Goal: Task Accomplishment & Management: Manage account settings

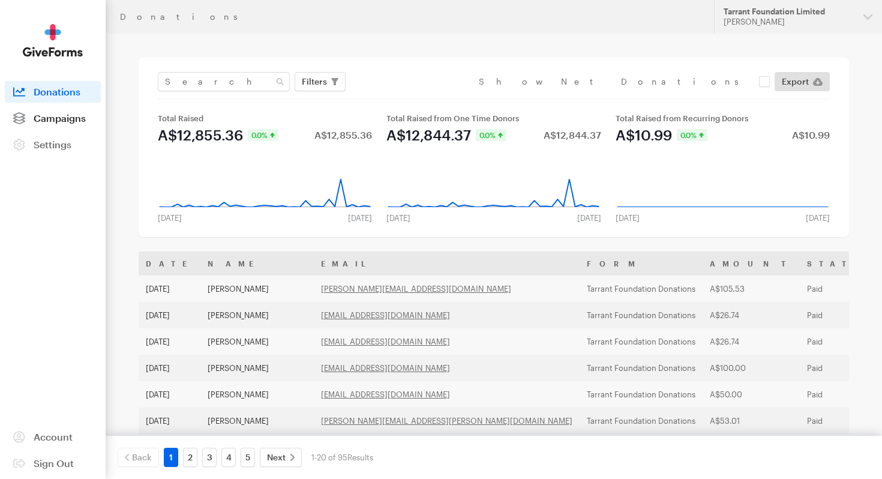
click at [69, 119] on span "Campaigns" at bounding box center [60, 117] width 52 height 11
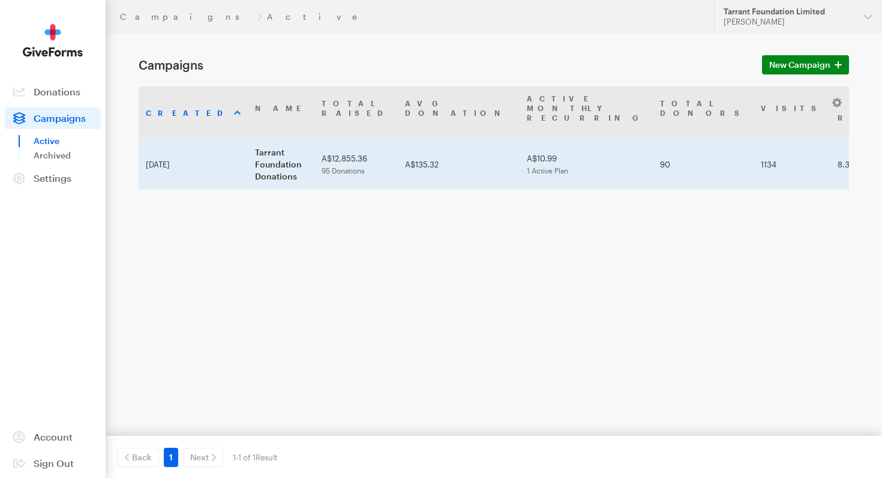
click at [248, 139] on td "Tarrant Foundation Donations" at bounding box center [281, 164] width 67 height 50
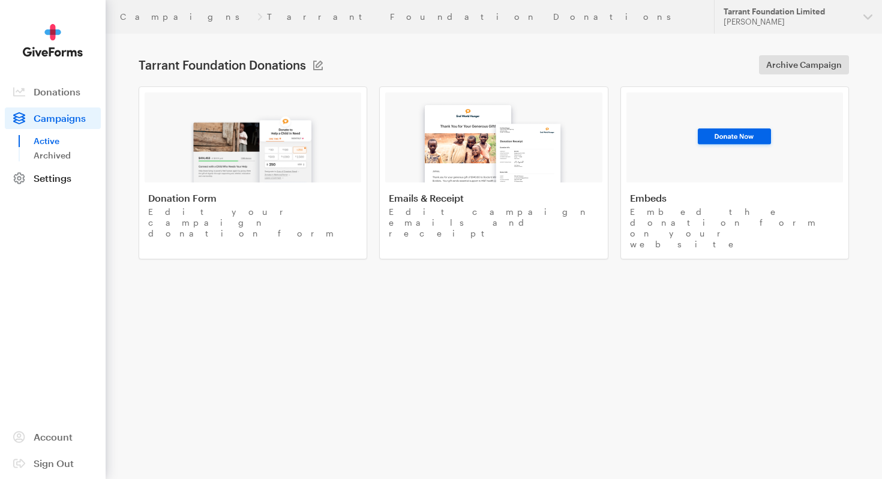
click at [47, 181] on span "Settings" at bounding box center [53, 177] width 38 height 11
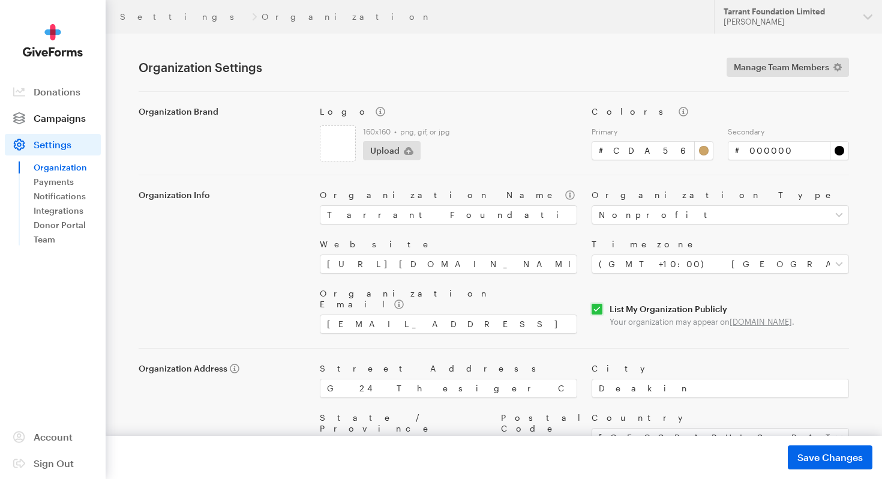
click at [52, 115] on span "Campaigns" at bounding box center [60, 117] width 52 height 11
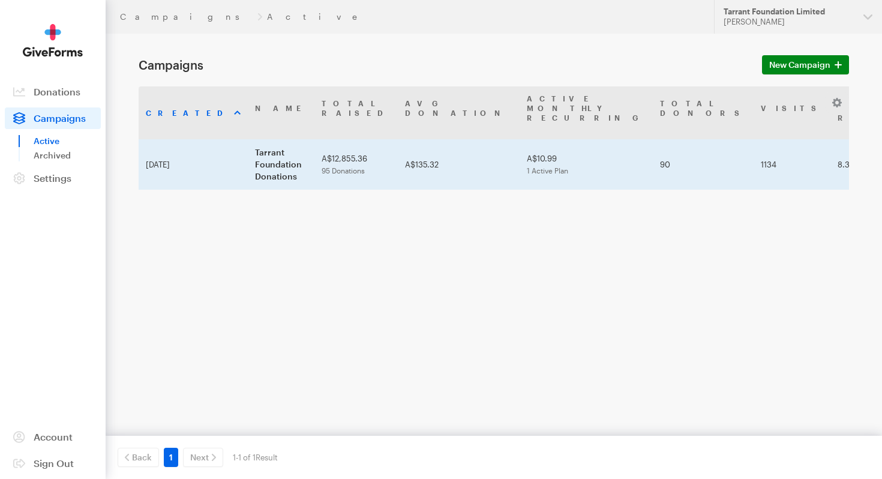
click at [248, 139] on td "Tarrant Foundation Donations" at bounding box center [281, 164] width 67 height 50
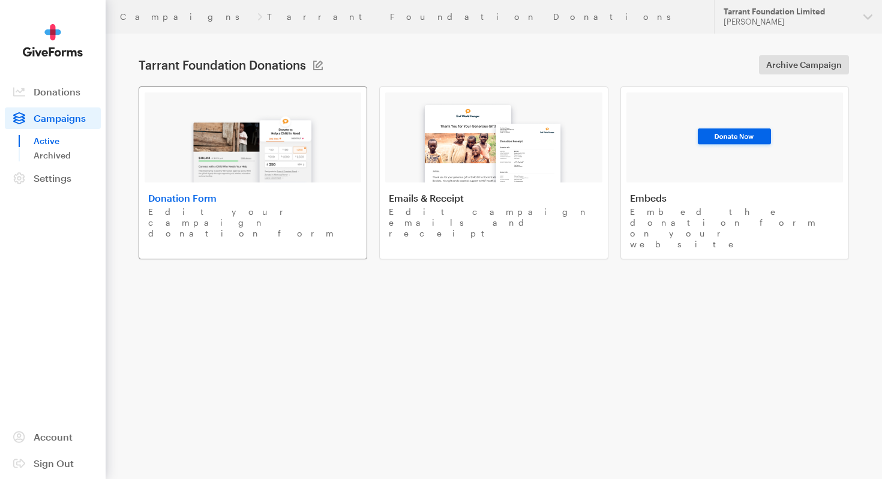
click at [235, 145] on img at bounding box center [253, 144] width 140 height 77
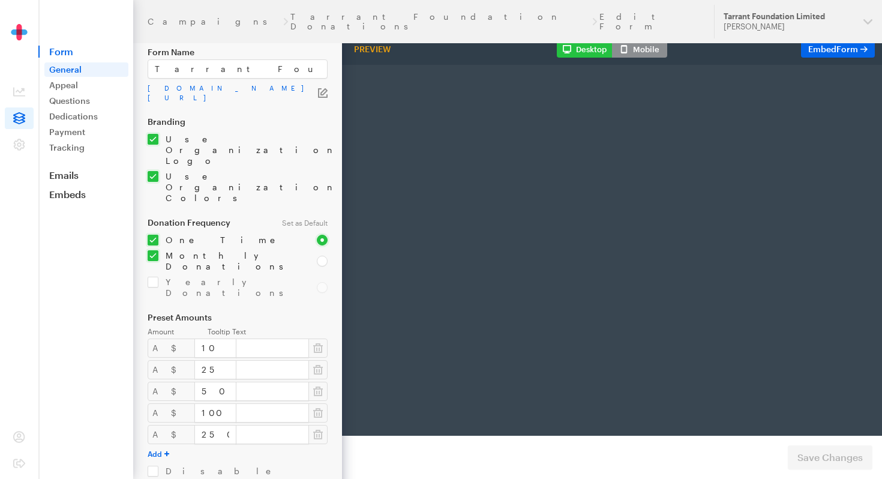
scroll to position [29, 0]
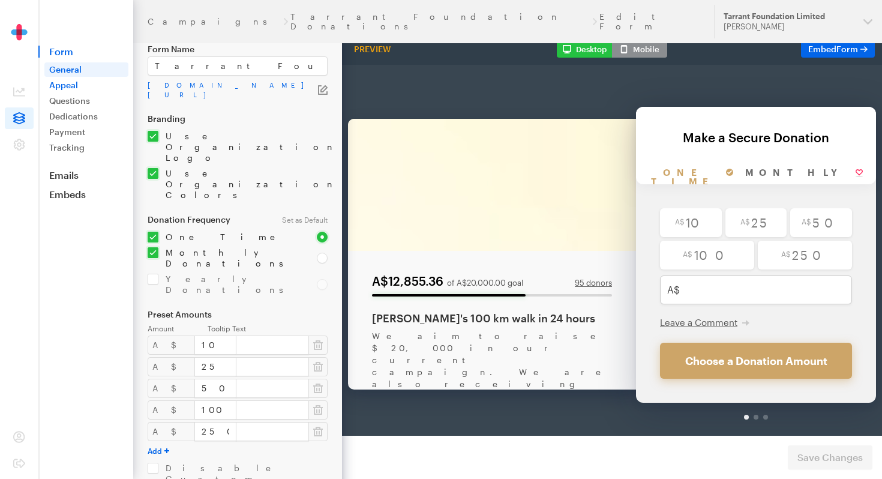
click at [93, 88] on link "Appeal" at bounding box center [86, 85] width 84 height 14
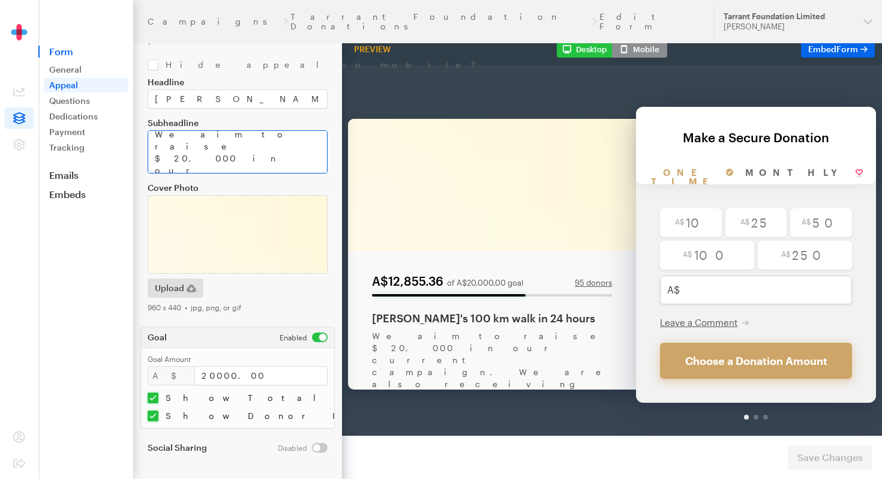
scroll to position [12, 0]
click at [69, 53] on span "Form" at bounding box center [85, 52] width 95 height 12
click at [69, 71] on link "General" at bounding box center [86, 69] width 84 height 14
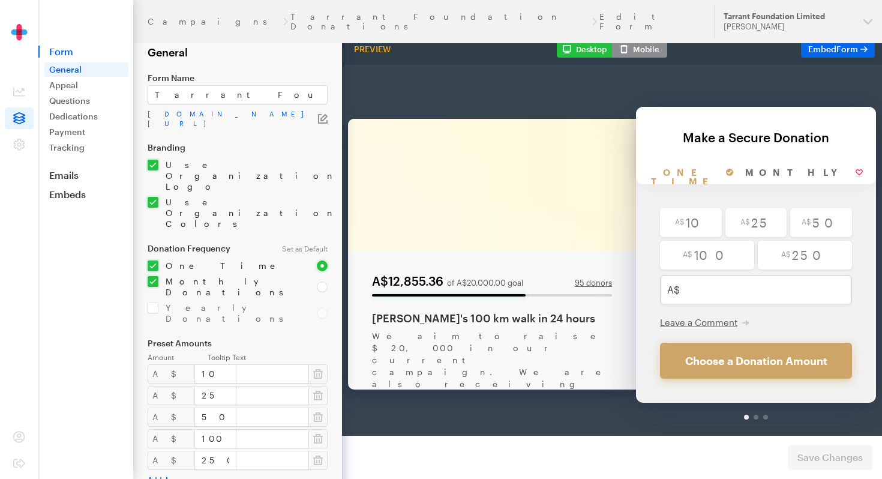
click at [22, 38] on img at bounding box center [19, 40] width 60 height 33
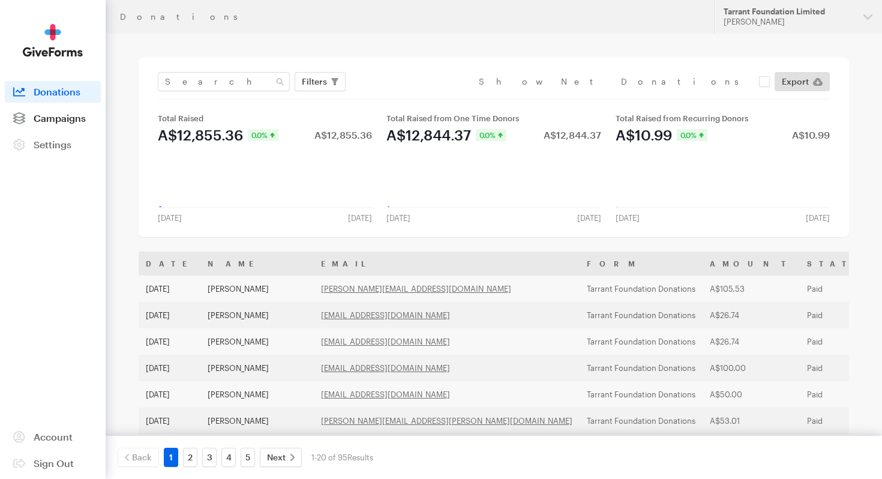
click at [48, 118] on span "Campaigns" at bounding box center [60, 117] width 52 height 11
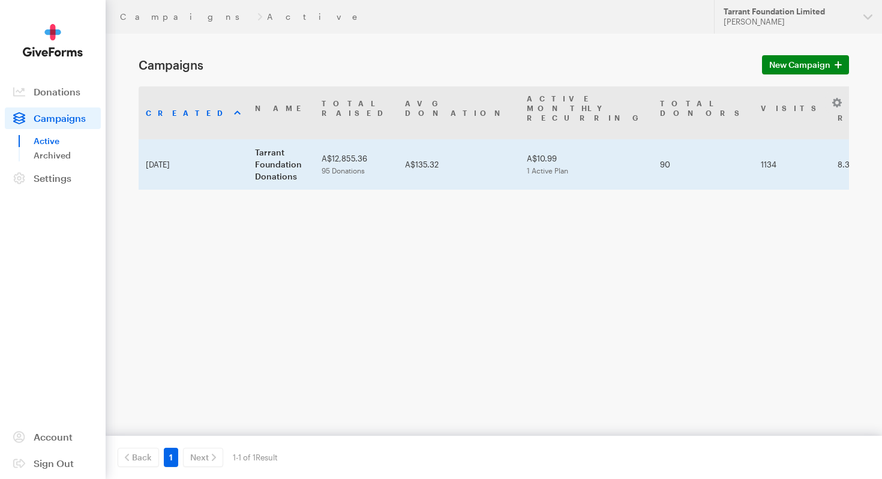
click at [289, 140] on td "Tarrant Foundation Donations" at bounding box center [281, 164] width 67 height 50
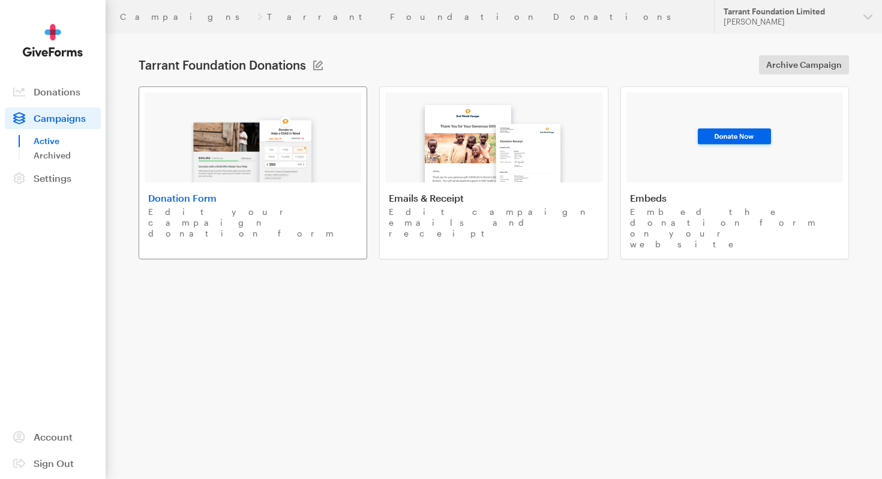
click at [289, 137] on img at bounding box center [253, 144] width 140 height 77
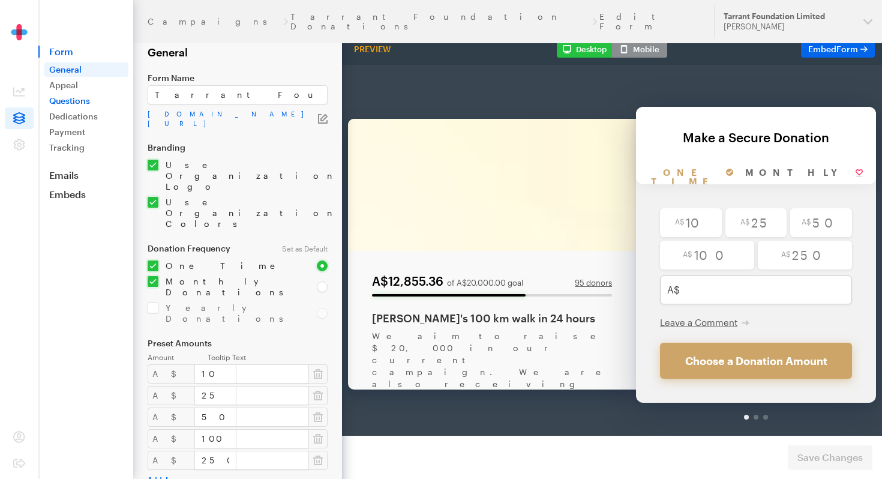
click at [84, 102] on link "Questions" at bounding box center [86, 101] width 84 height 14
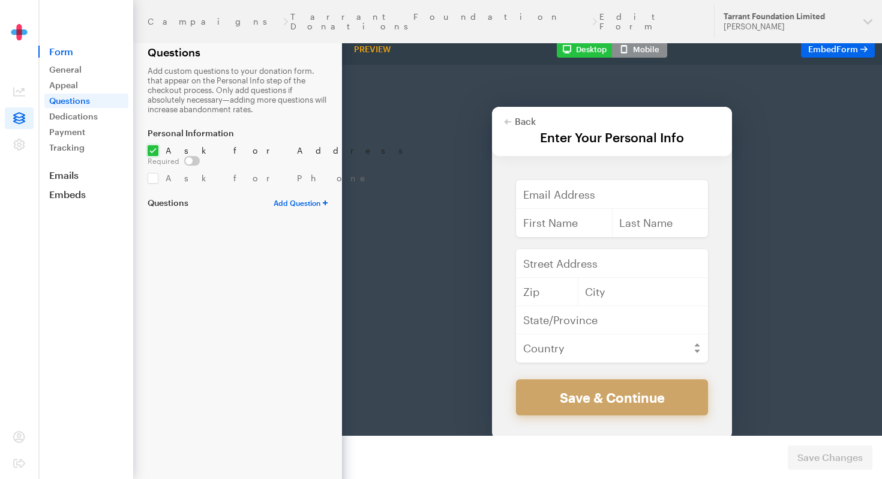
click at [292, 198] on select "Text Field Dropdown Checkboxes Radio Buttons" at bounding box center [300, 203] width 54 height 10
click at [312, 198] on select "Text Field Dropdown Checkboxes Radio Buttons" at bounding box center [300, 203] width 54 height 10
select select "Text"
click at [273, 198] on select "Text Field Dropdown Checkboxes Radio Buttons" at bounding box center [300, 203] width 54 height 10
select select
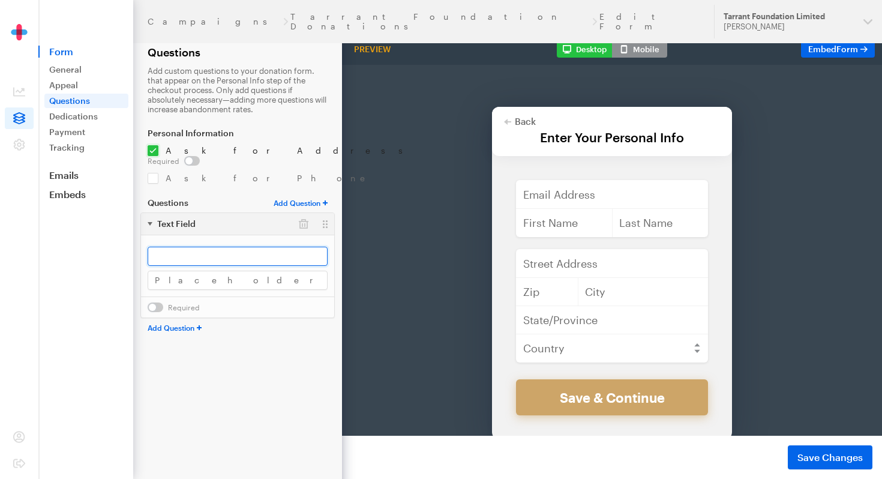
click at [229, 247] on input "text" at bounding box center [238, 256] width 180 height 19
paste input "Leave a message of support (optional)"
type input "Leave a message of support (optional)"
click at [830, 454] on span "Save Changes" at bounding box center [829, 457] width 65 height 14
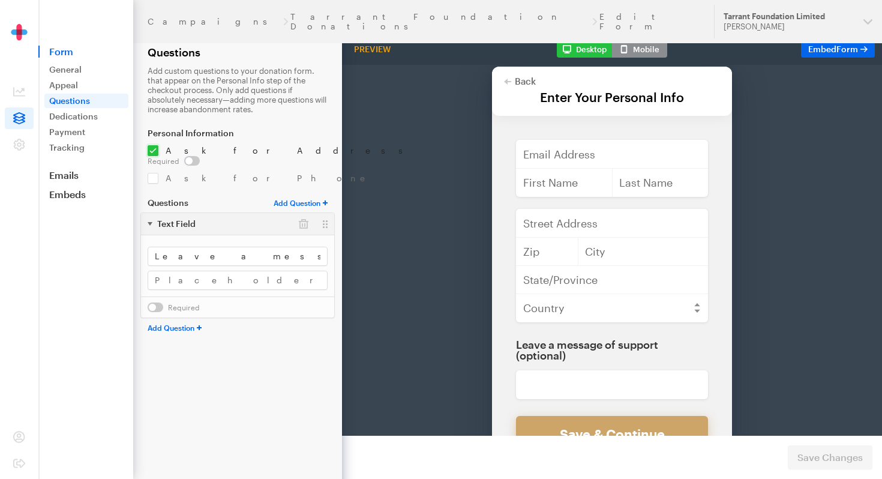
scroll to position [36, 0]
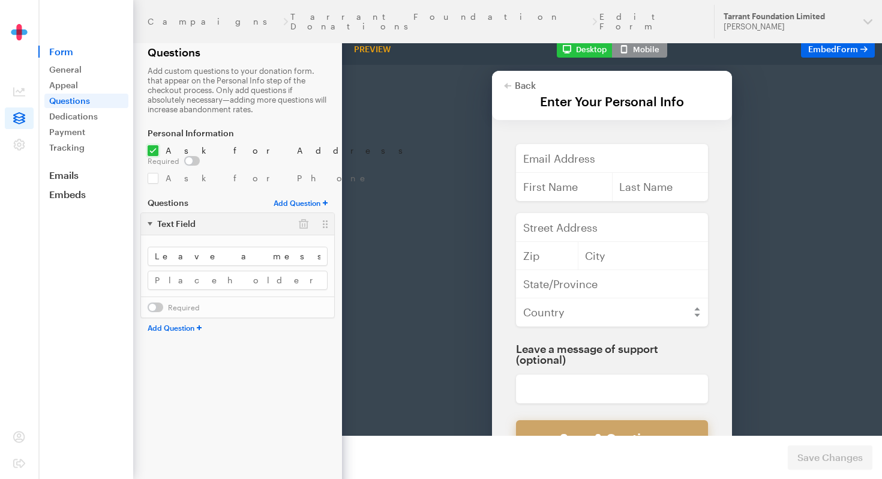
click at [647, 48] on button "Mobile" at bounding box center [639, 49] width 55 height 17
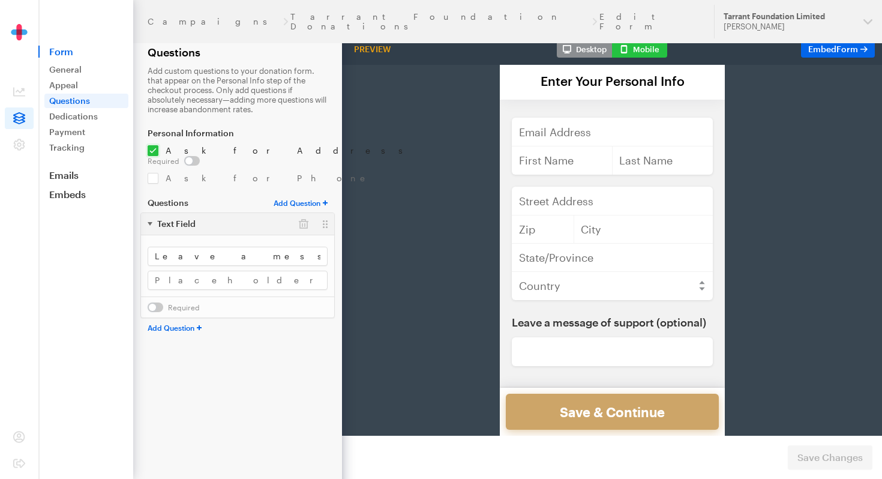
click at [586, 53] on button "Desktop" at bounding box center [584, 49] width 55 height 17
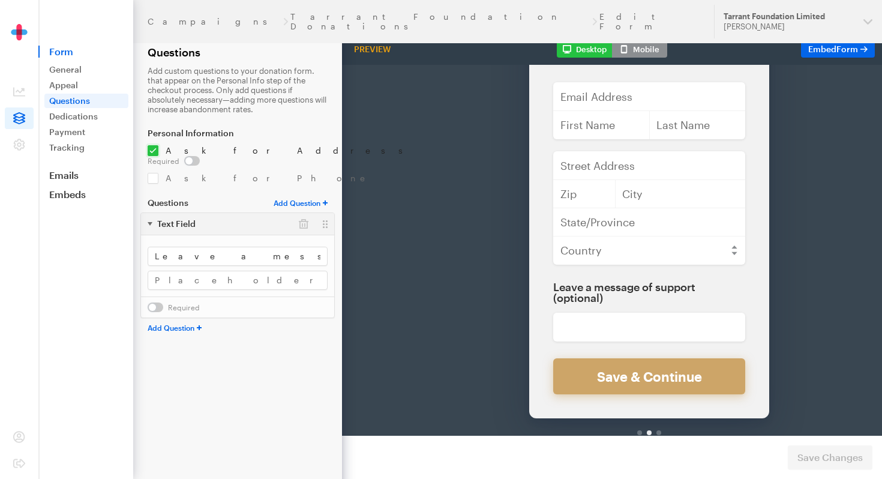
scroll to position [133, 0]
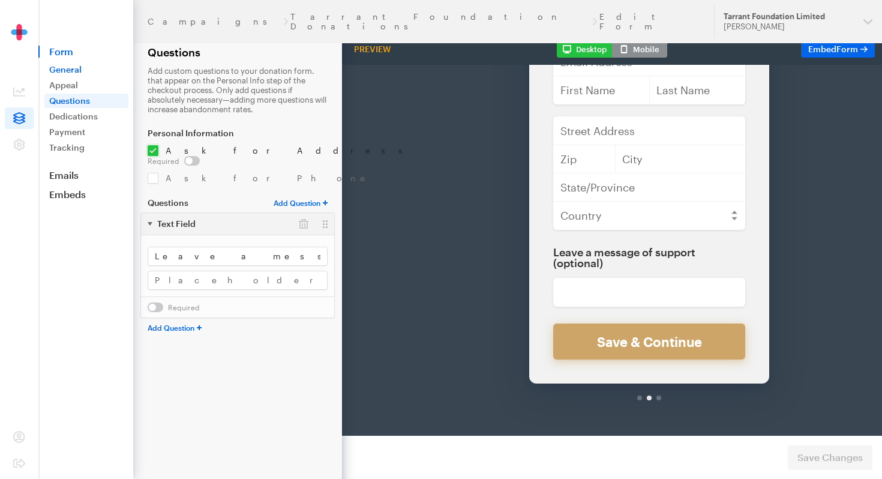
click at [65, 71] on link "General" at bounding box center [86, 69] width 84 height 14
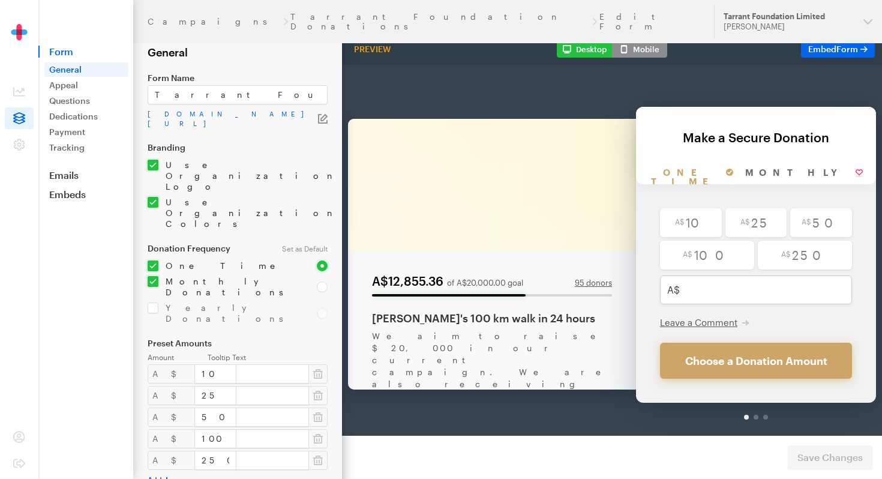
click at [92, 65] on link "General" at bounding box center [86, 69] width 84 height 14
click at [88, 86] on link "Appeal" at bounding box center [86, 85] width 84 height 14
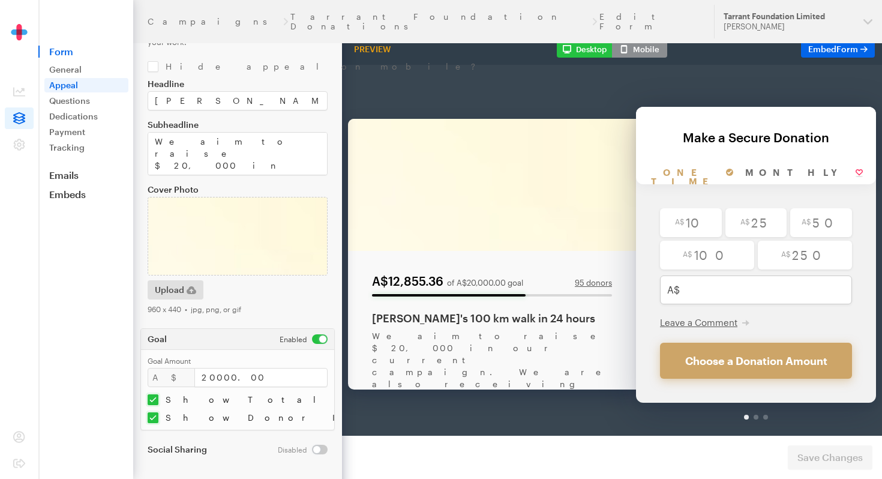
scroll to position [59, 0]
click at [74, 71] on link "General" at bounding box center [86, 69] width 84 height 14
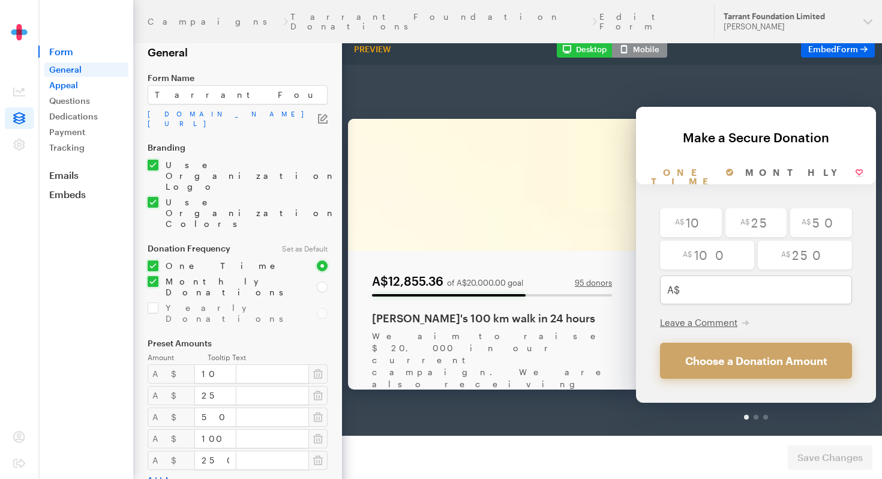
click at [76, 87] on link "Appeal" at bounding box center [86, 85] width 84 height 14
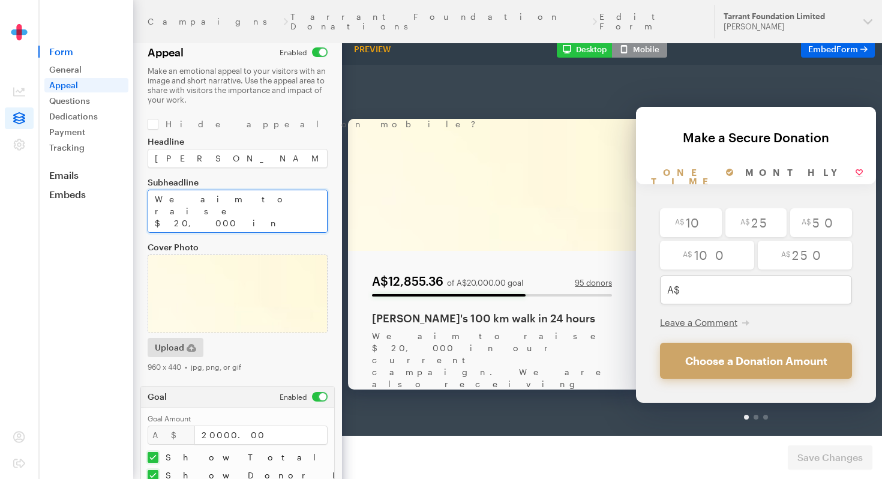
click at [247, 226] on textarea "We aim to raise $20,000 in our current campaign. We are also receiving direct d…" at bounding box center [238, 211] width 180 height 43
paste textarea "Jenni’s 100 km walk in 24 hours."
drag, startPoint x: 279, startPoint y: 195, endPoint x: 154, endPoint y: 192, distance: 126.0
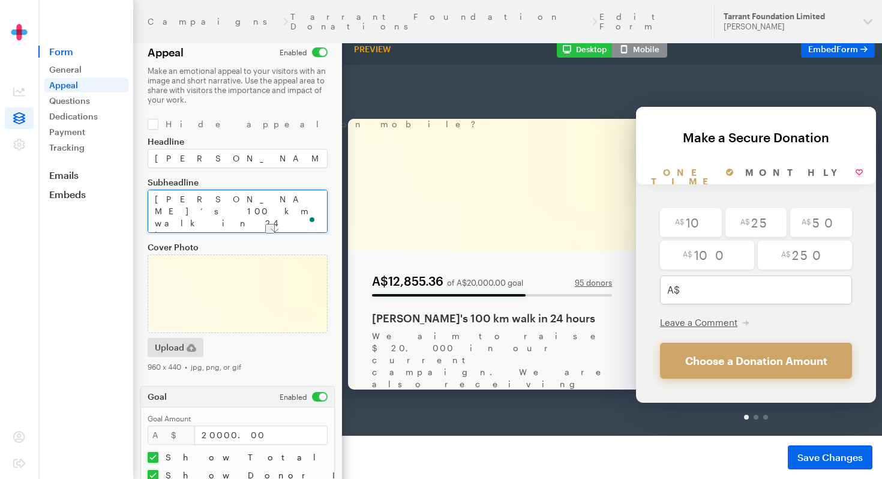
click at [153, 191] on textarea "We aim to raise $20,000 in our current campaign. We are also receiving direct d…" at bounding box center [238, 211] width 180 height 43
type textarea "Jenni’s 100 km walk in 24 hours. We aim to raise $20,000 in our current campaig…"
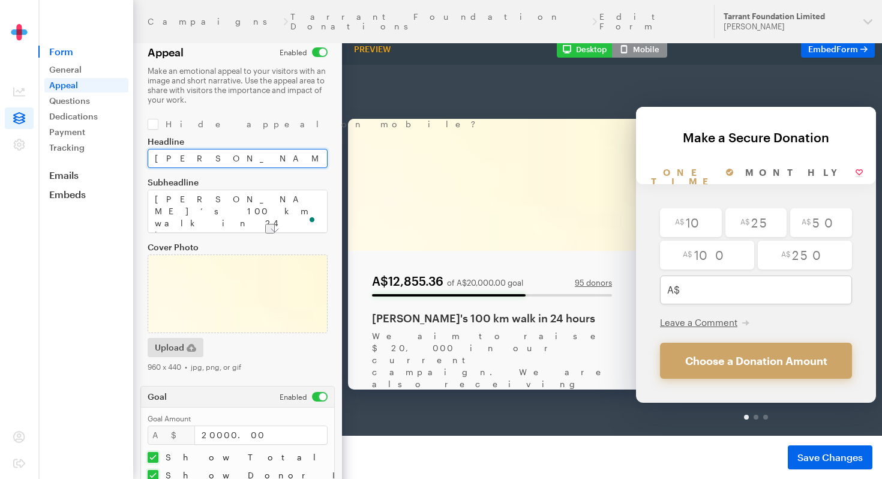
click at [218, 157] on input "Jenni's 100 km walk in 24 hours" at bounding box center [238, 158] width 180 height 19
paste input "Our Goal & Progres"
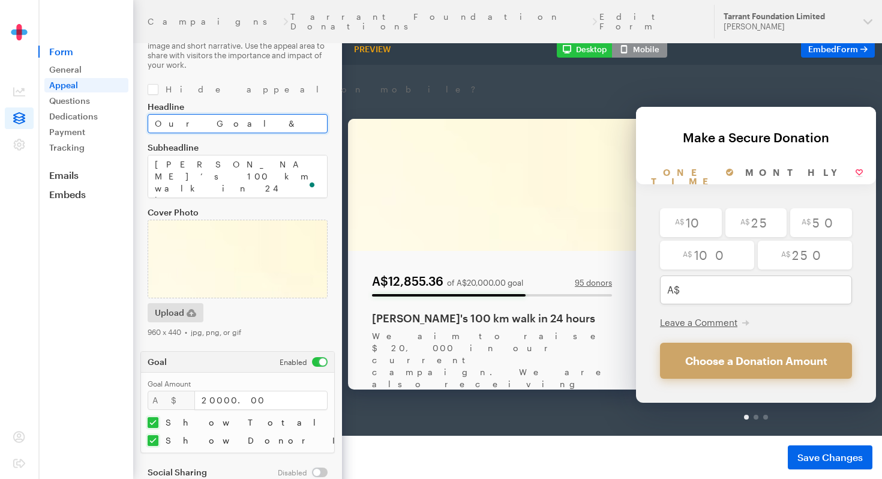
scroll to position [37, 0]
type input "Our Goal & Progress"
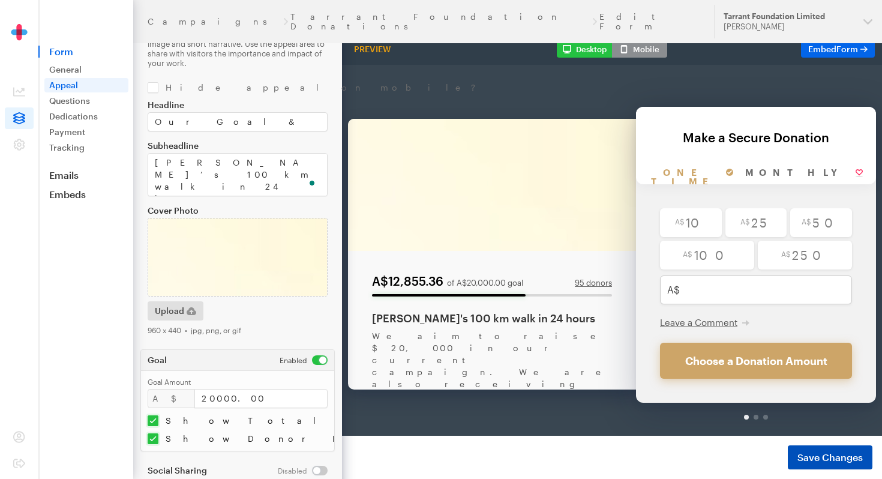
click at [822, 458] on span "Save Changes" at bounding box center [829, 457] width 65 height 14
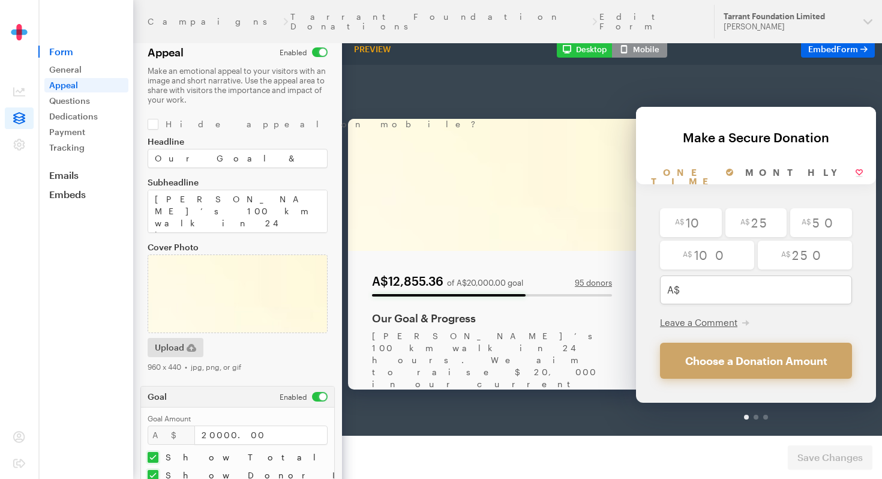
click at [647, 52] on button "Mobile" at bounding box center [639, 49] width 55 height 17
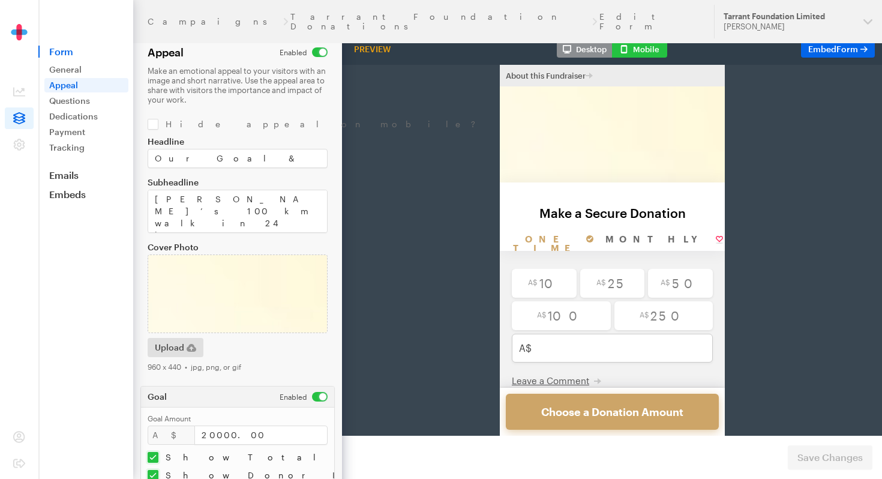
scroll to position [2, 0]
click at [242, 378] on form "Campaigns Tarrant Foundation Donations Edit Form Appeal Make an emotional appea…" at bounding box center [171, 269] width 342 height 538
click at [192, 346] on icon "button" at bounding box center [192, 348] width 10 height 8
click at [317, 50] on input "checkbox" at bounding box center [303, 52] width 48 height 10
checkbox input "false"
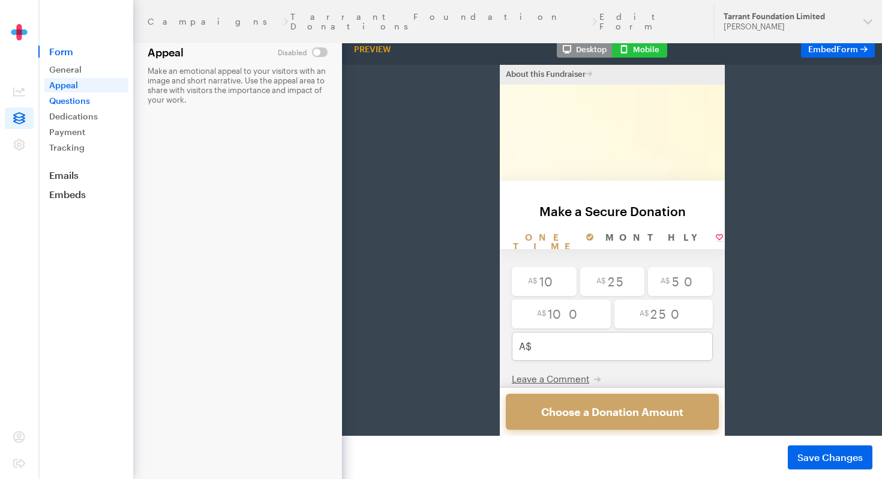
click at [85, 98] on link "Questions" at bounding box center [86, 101] width 84 height 14
click at [814, 451] on span "Save Changes" at bounding box center [829, 457] width 65 height 14
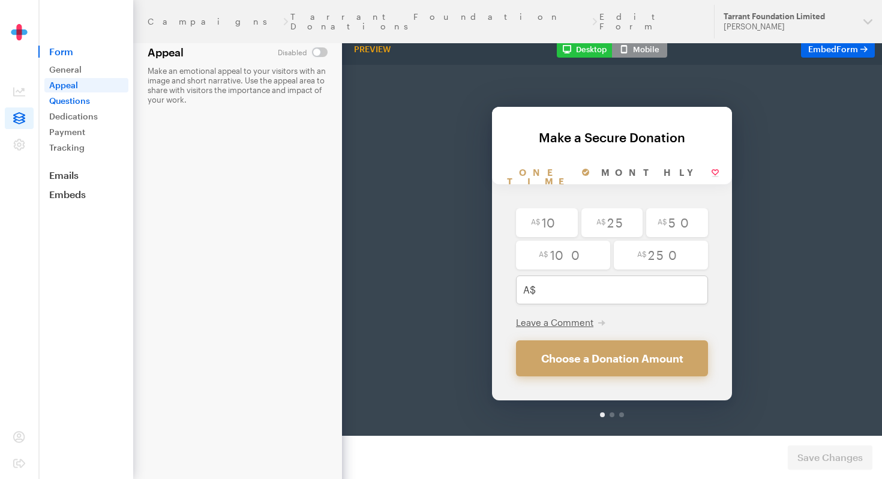
click at [85, 102] on link "Questions" at bounding box center [86, 101] width 84 height 14
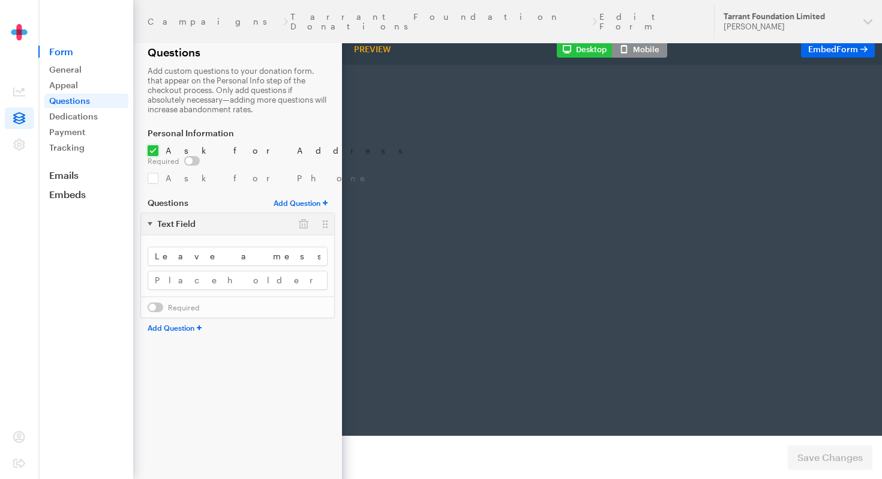
radio input "true"
type input "250"
